Goal: Information Seeking & Learning: Find specific fact

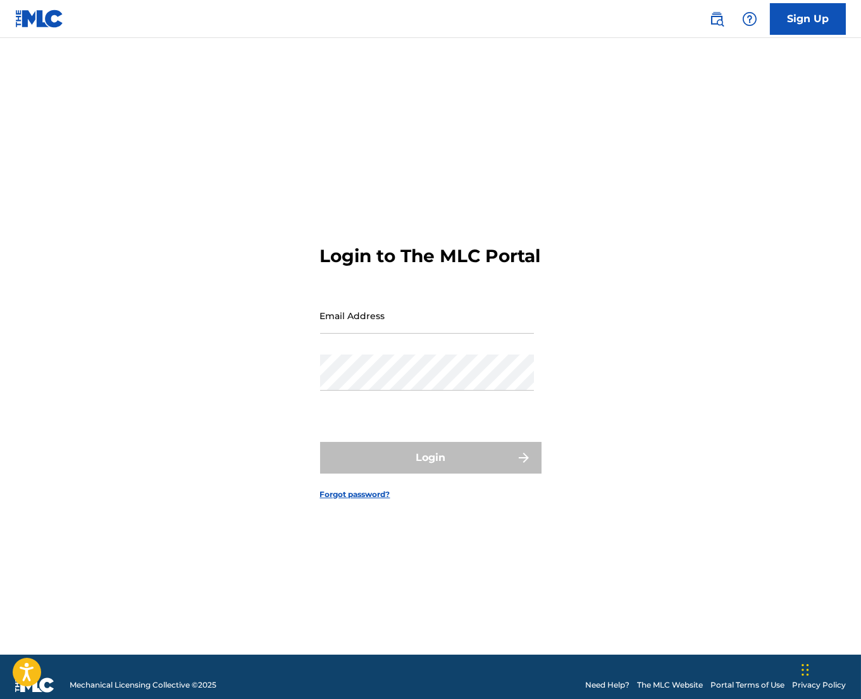
type input "[PERSON_NAME][EMAIL_ADDRESS][PERSON_NAME][DOMAIN_NAME]"
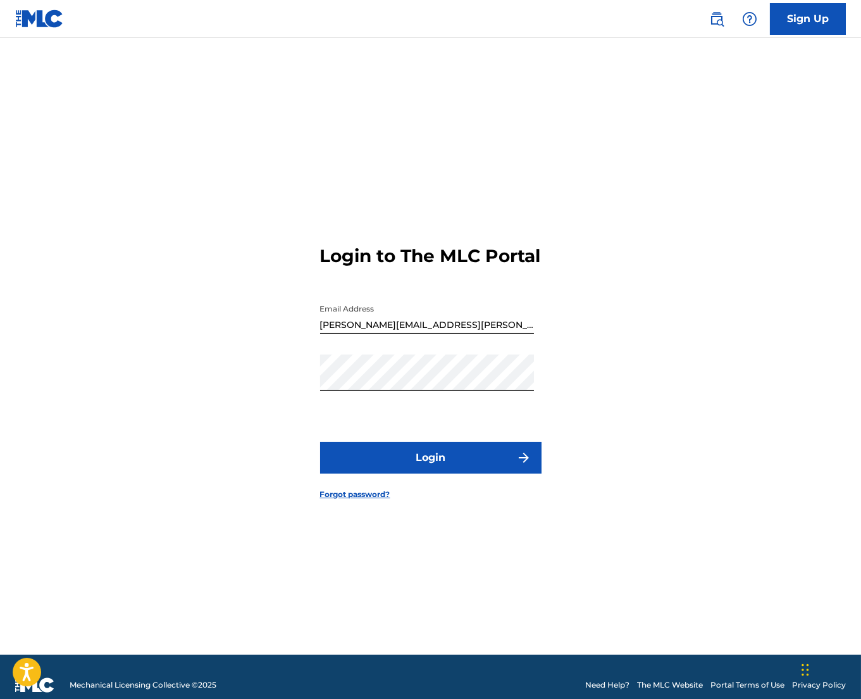
click at [401, 411] on div "Password" at bounding box center [427, 382] width 214 height 57
click at [423, 466] on button "Login" at bounding box center [431, 458] width 222 height 32
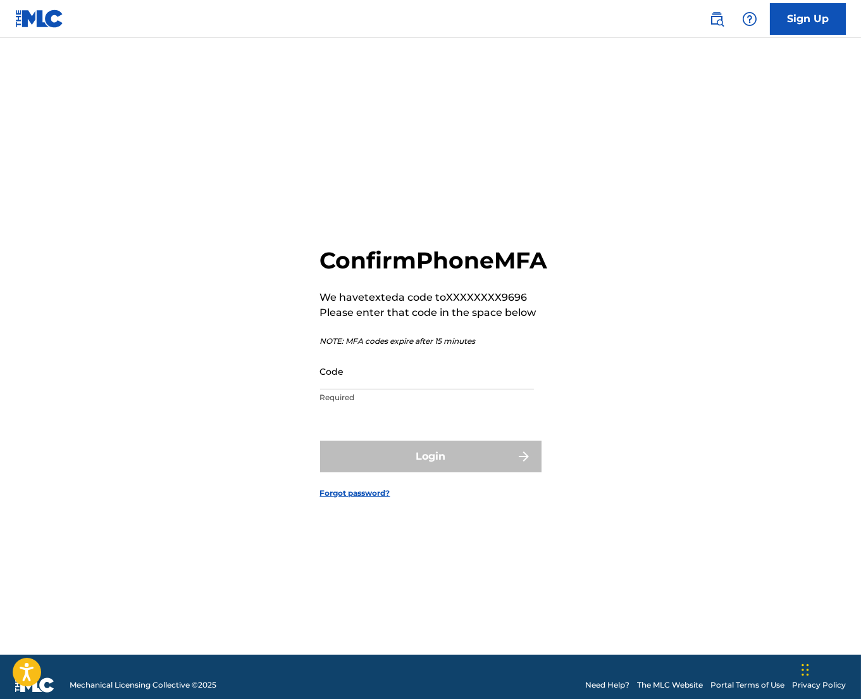
click at [325, 384] on input "Code" at bounding box center [427, 371] width 214 height 36
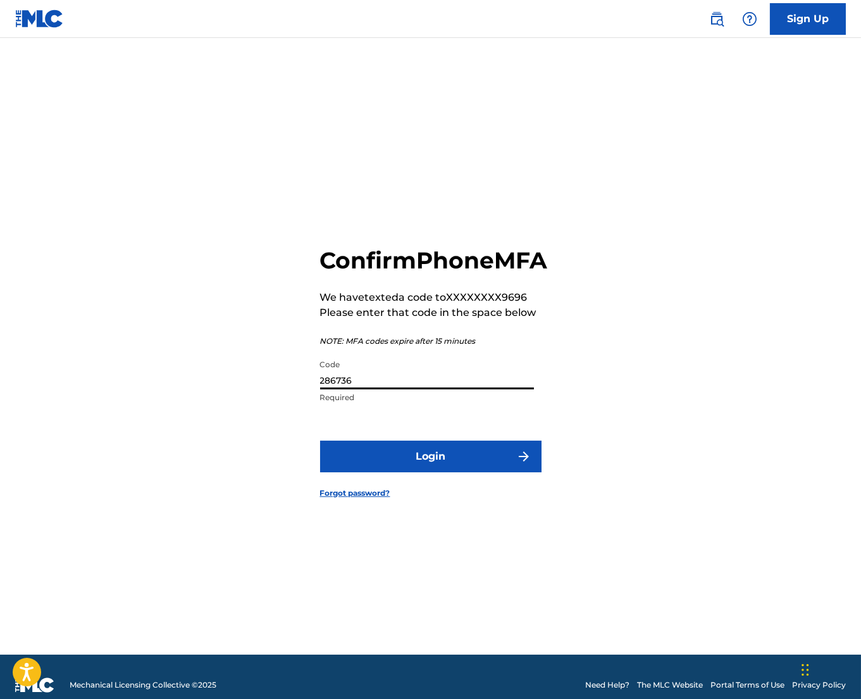
type input "286736"
click at [320, 441] on button "Login" at bounding box center [431, 457] width 222 height 32
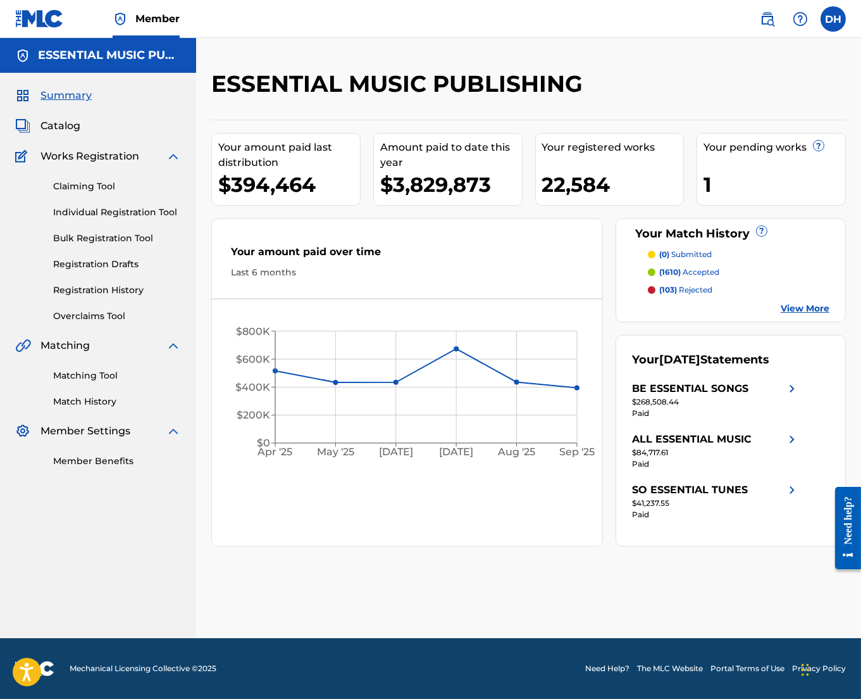
click at [766, 22] on img at bounding box center [767, 18] width 15 height 15
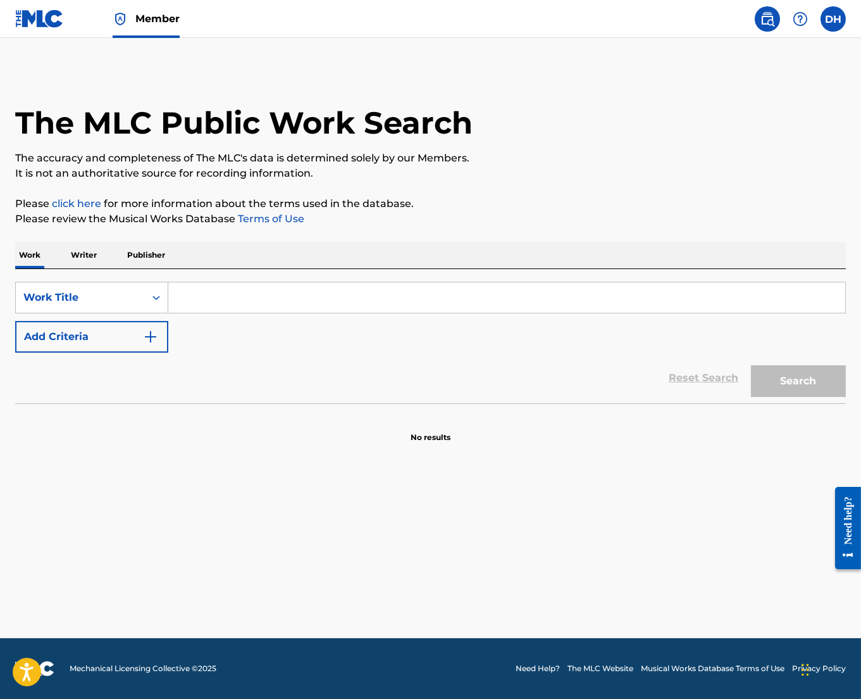
click at [406, 284] on input "Search Form" at bounding box center [506, 297] width 677 height 30
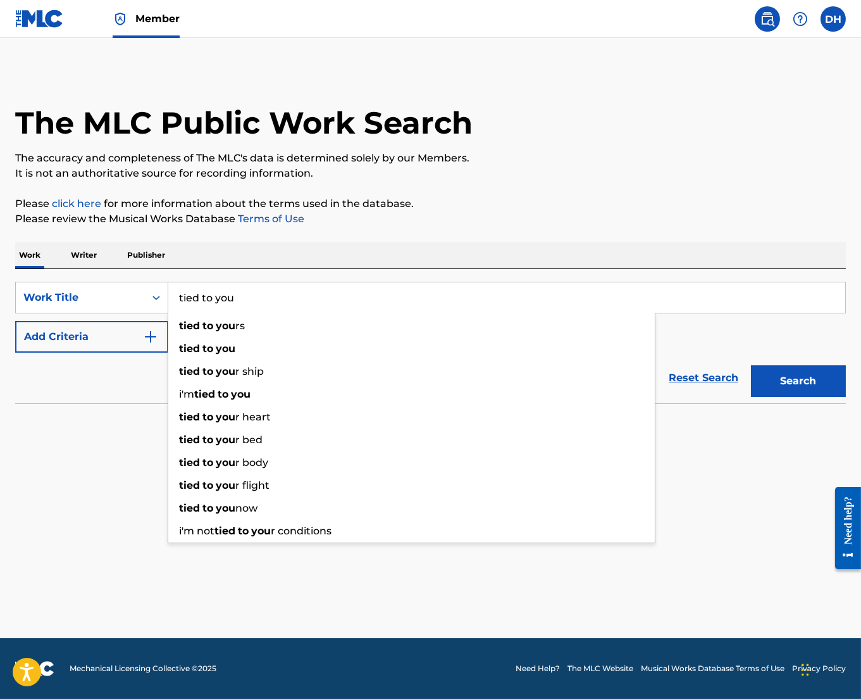
type input "tied to you"
click at [113, 333] on button "Add Criteria" at bounding box center [91, 337] width 153 height 32
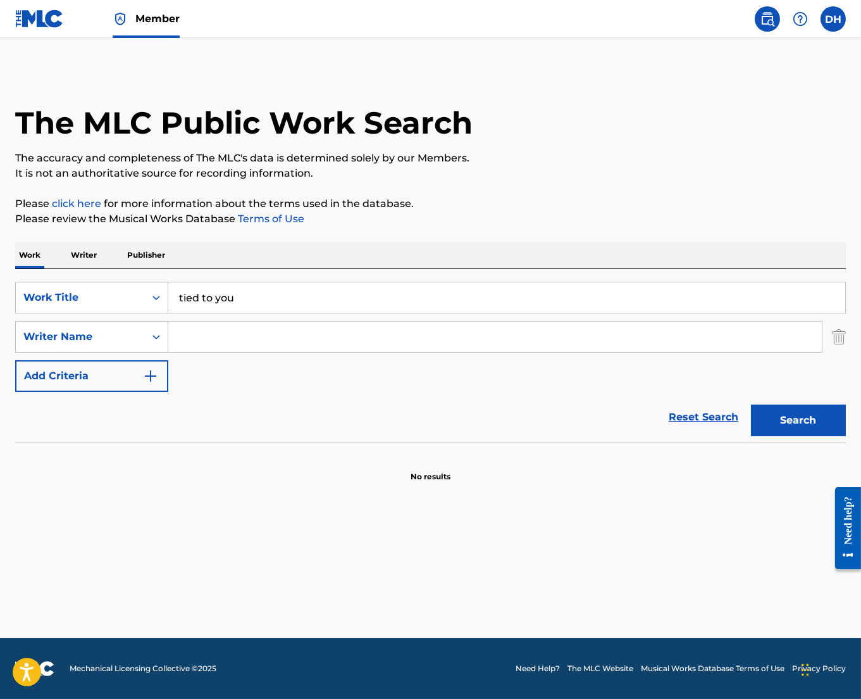
click at [241, 335] on input "Search Form" at bounding box center [495, 337] width 654 height 30
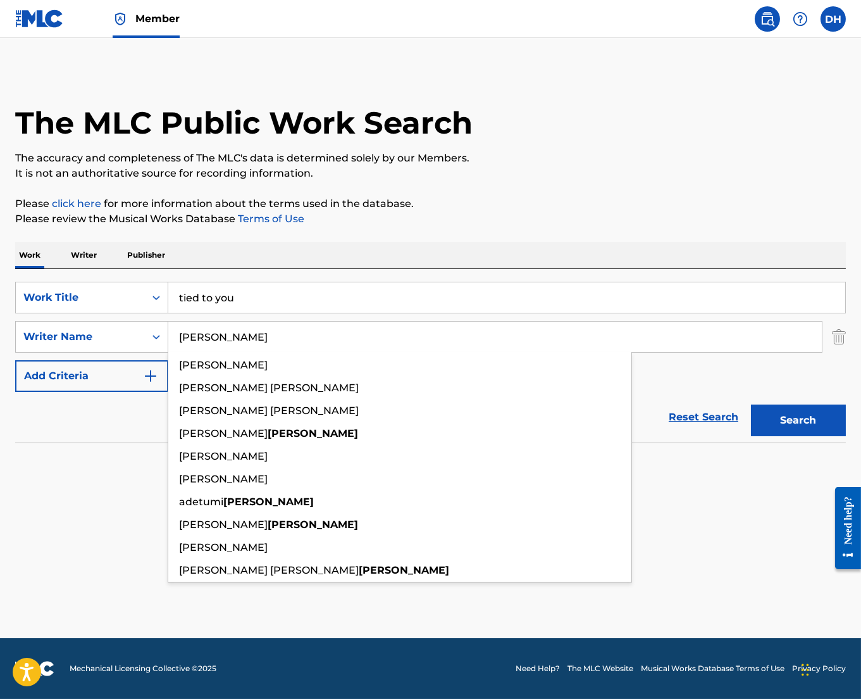
type input "[PERSON_NAME]"
click at [751, 404] on button "Search" at bounding box center [798, 420] width 95 height 32
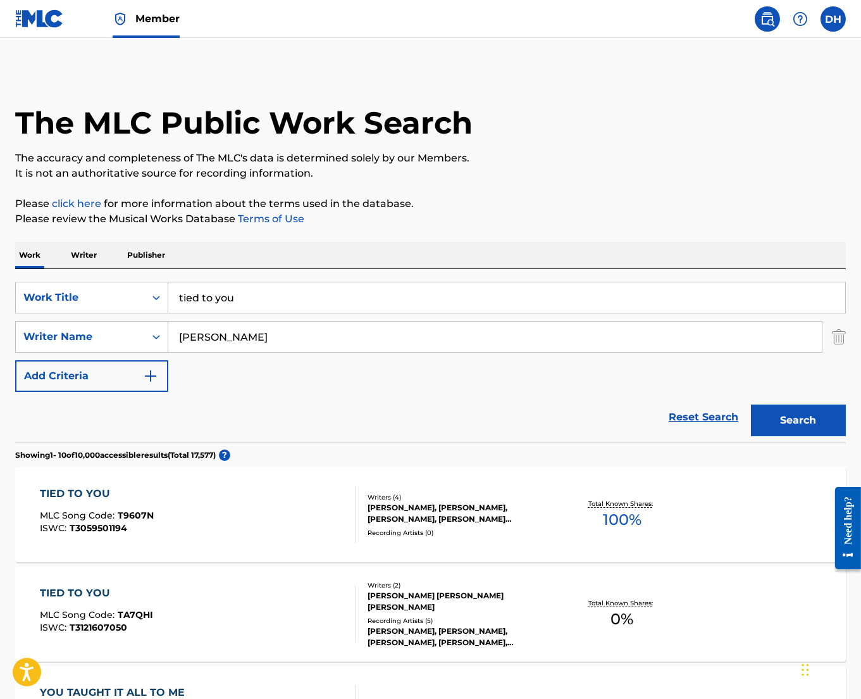
click at [139, 510] on span "T9607N" at bounding box center [136, 514] width 36 height 11
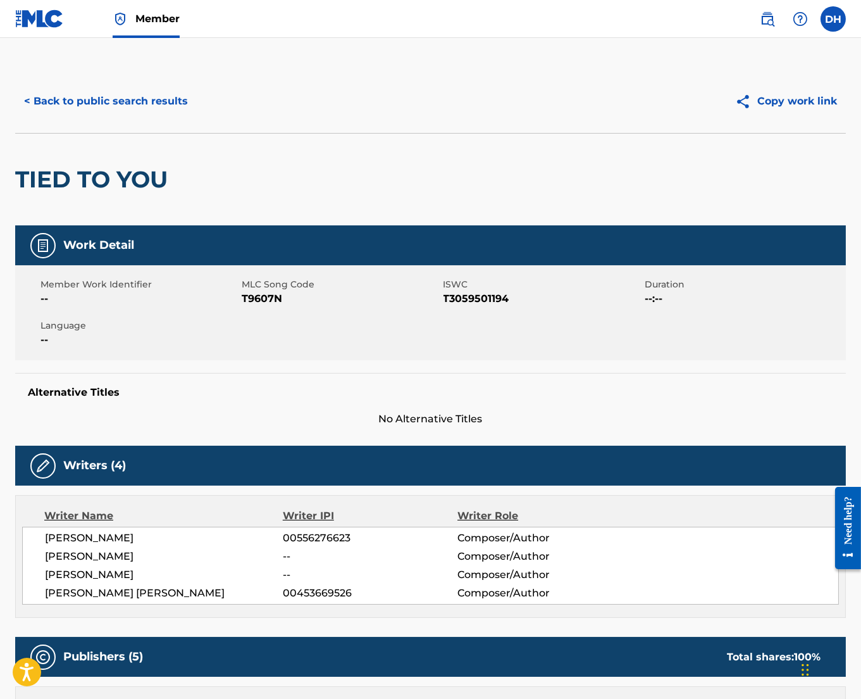
click at [577, 37] on nav "Member DH [PERSON_NAME] Hernandez [EMAIL_ADDRESS][PERSON_NAME][DOMAIN_NAME] Not…" at bounding box center [430, 19] width 861 height 38
